Goal: Task Accomplishment & Management: Complete application form

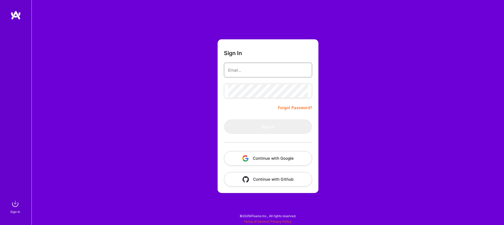
type input "[EMAIL_ADDRESS][DOMAIN_NAME]"
click at [278, 68] on input "[EMAIL_ADDRESS][DOMAIN_NAME]" at bounding box center [268, 69] width 80 height 13
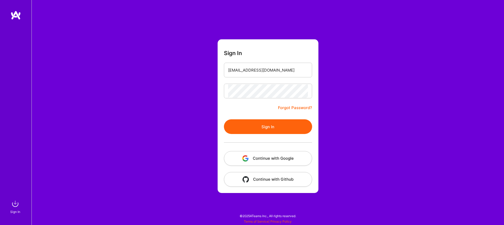
click at [235, 129] on button "Sign In" at bounding box center [268, 126] width 88 height 15
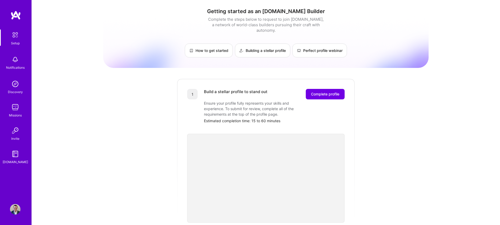
scroll to position [49, 0]
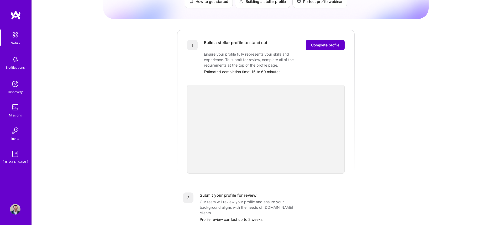
click at [328, 42] on span "Complete profile" at bounding box center [325, 44] width 28 height 5
